Goal: Check status: Check status

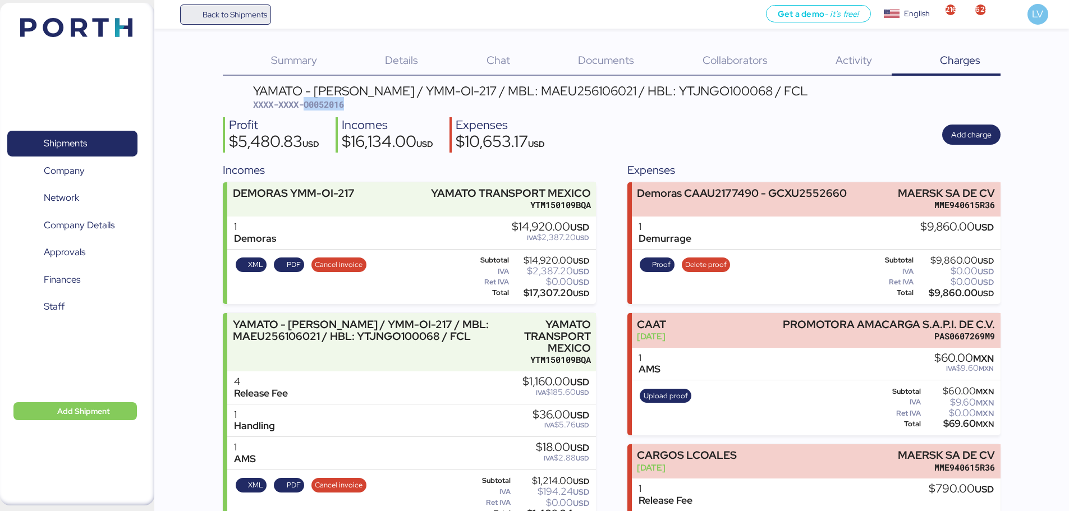
click at [198, 13] on span "Back to Shipments" at bounding box center [226, 14] width 84 height 20
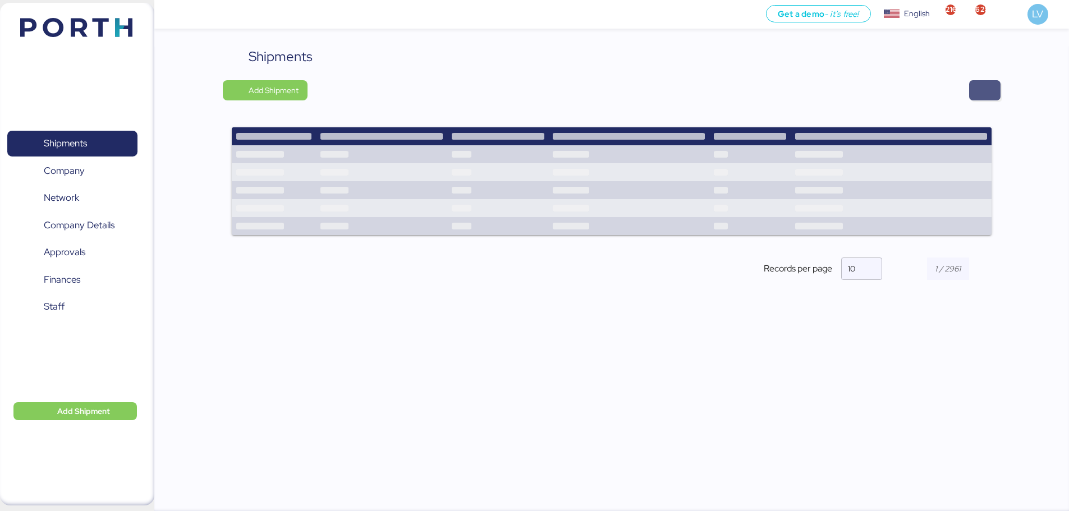
click at [853, 86] on span "button" at bounding box center [984, 91] width 13 height 16
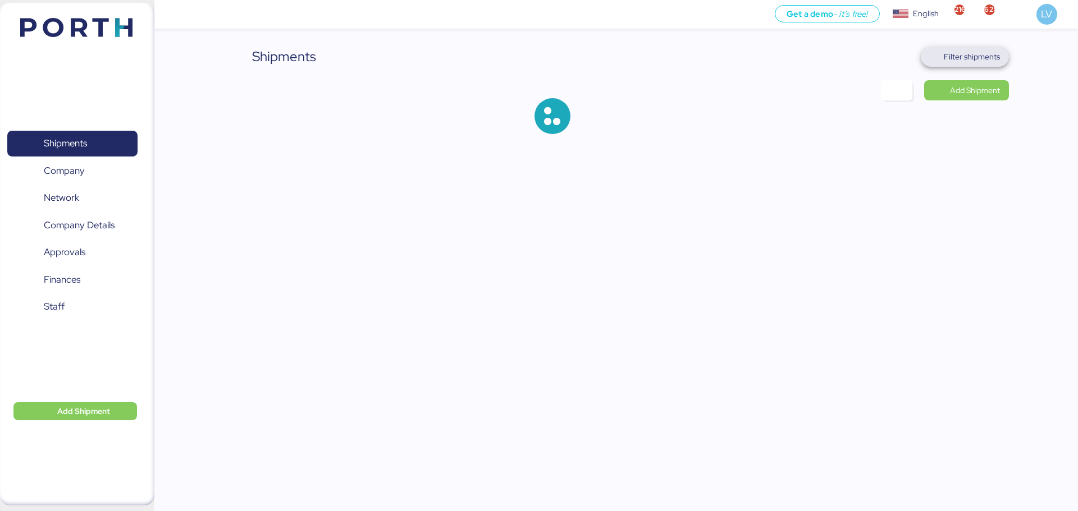
click at [853, 60] on span "Filter shipments" at bounding box center [971, 56] width 56 height 13
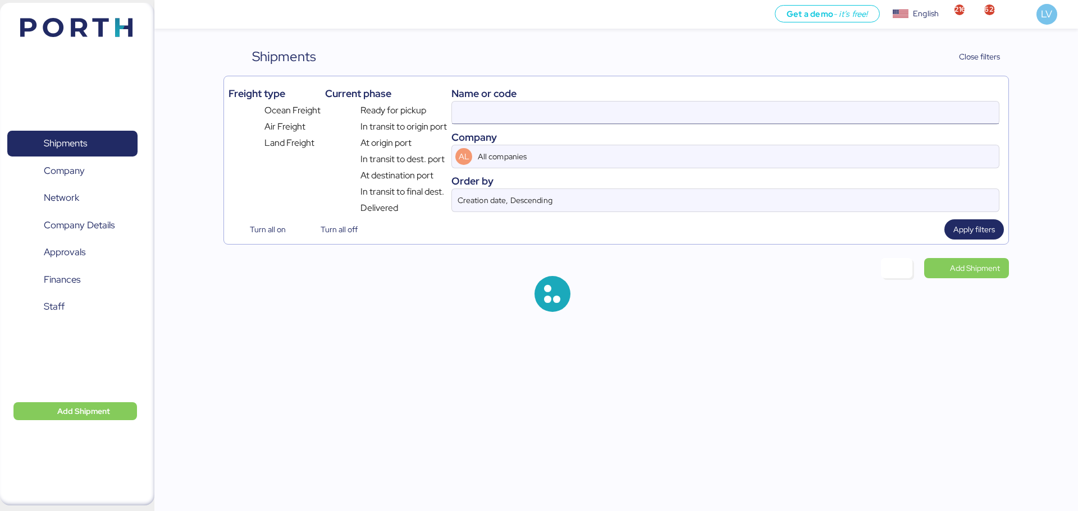
click at [853, 109] on input at bounding box center [725, 113] width 547 height 22
paste input "O0052106"
click at [568, 120] on input "O0052106" at bounding box center [725, 113] width 547 height 22
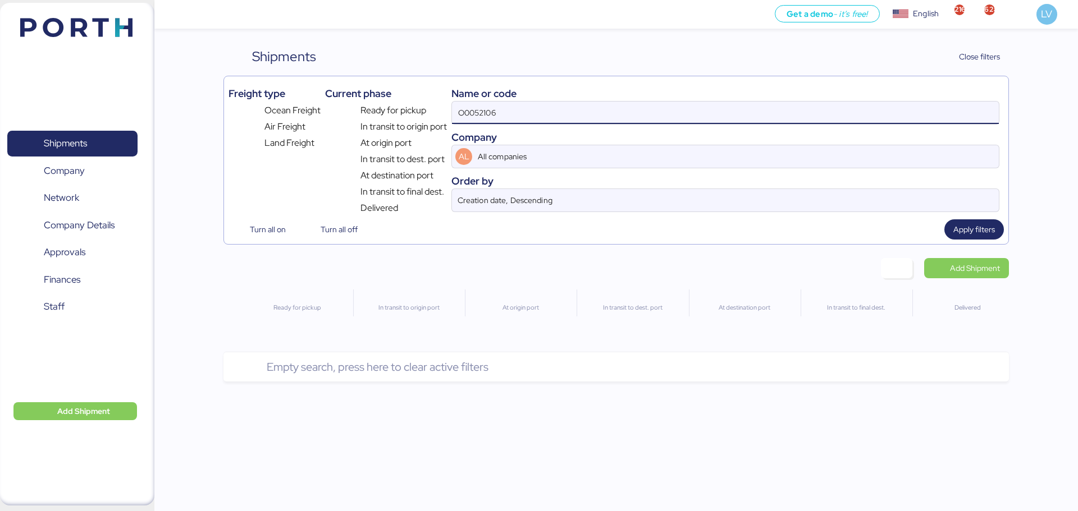
type input "O0052106"
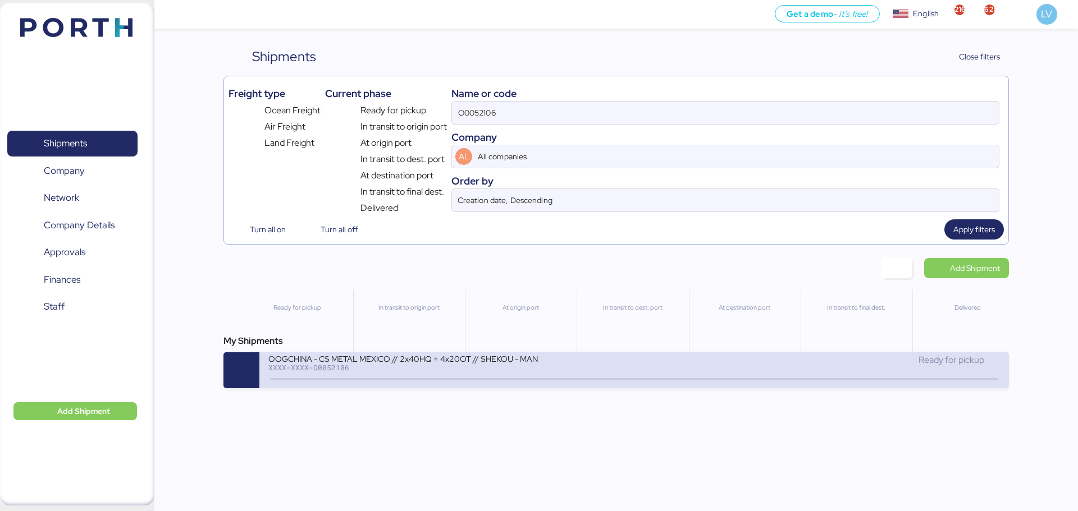
click at [437, 369] on div "XXXX-XXXX-O0052106" at bounding box center [402, 368] width 269 height 8
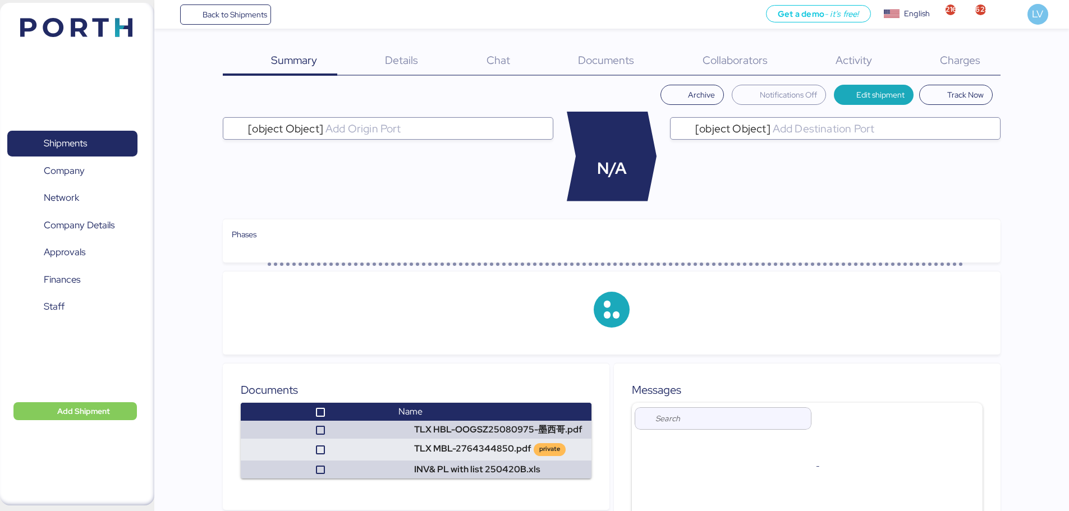
click at [613, 64] on span "Documents" at bounding box center [606, 60] width 56 height 15
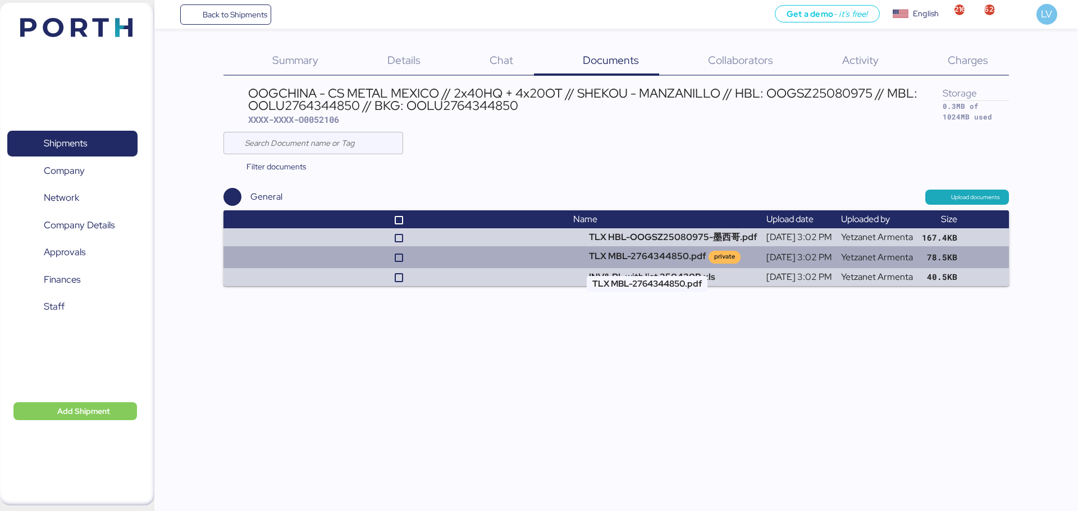
click at [634, 249] on td "TLX MBL-2764344850.pdf private" at bounding box center [665, 256] width 193 height 21
